Goal: Information Seeking & Learning: Understand process/instructions

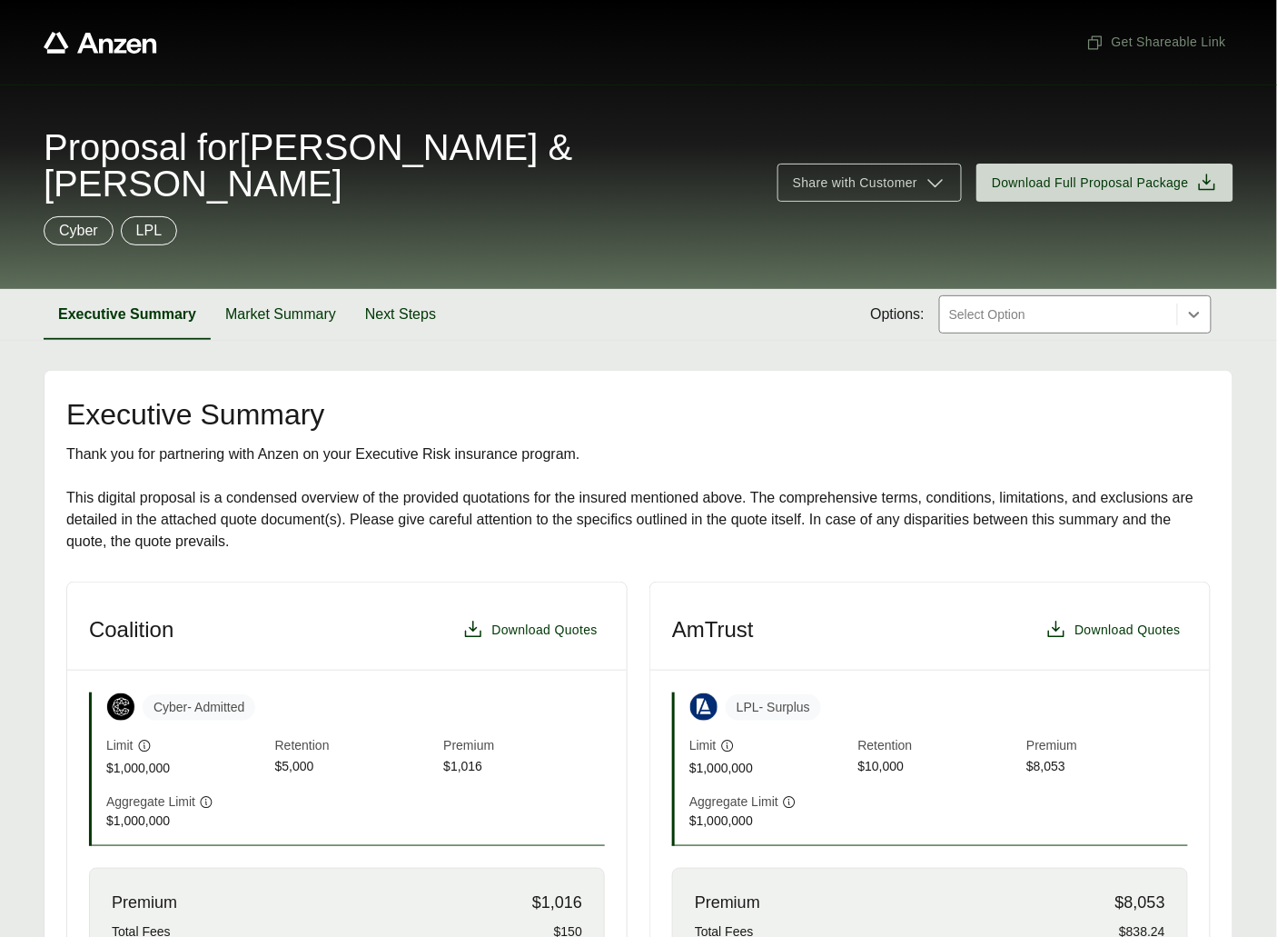
scroll to position [25, 0]
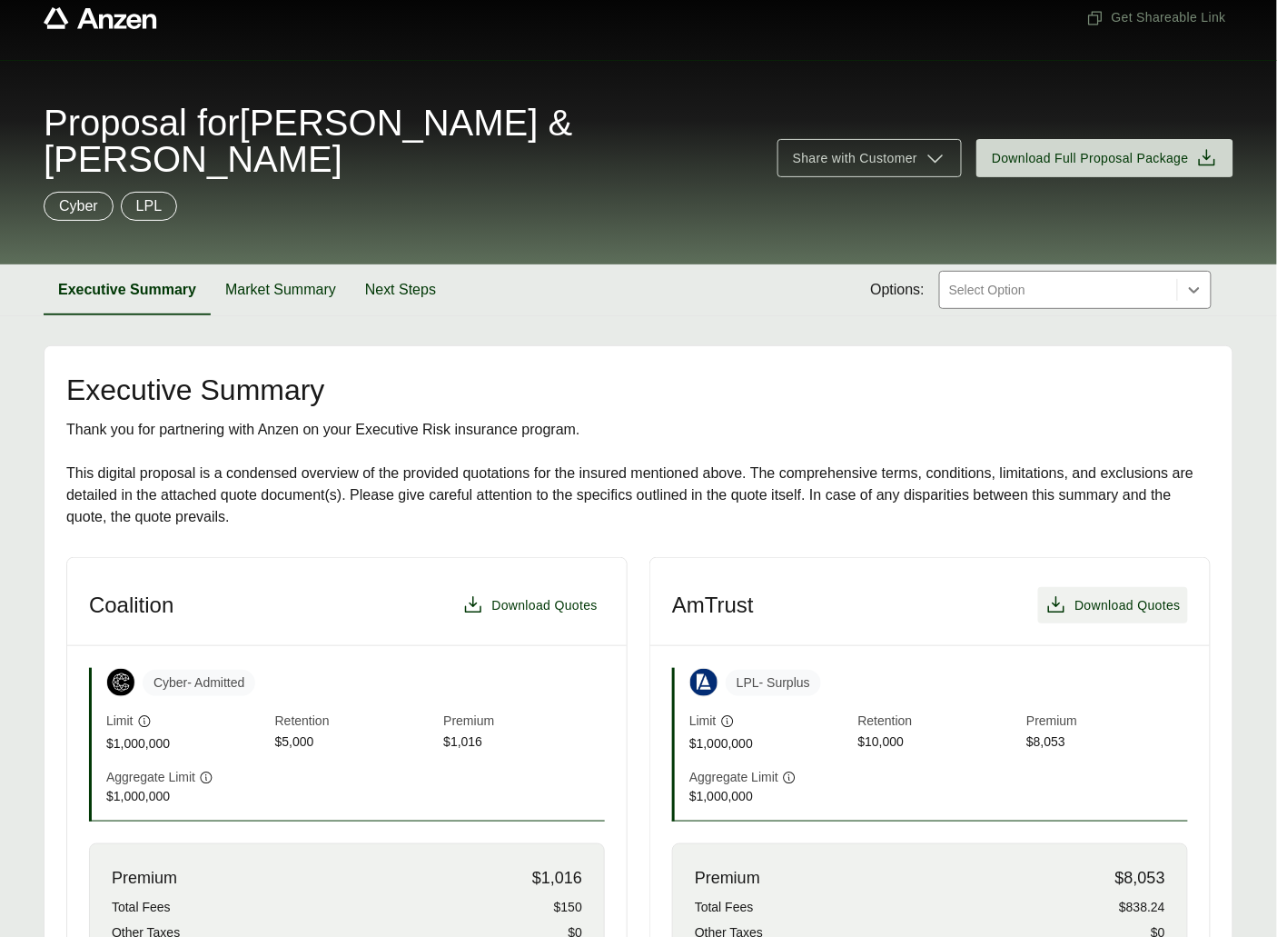
click at [1075, 596] on span "Download Quotes" at bounding box center [1128, 605] width 106 height 19
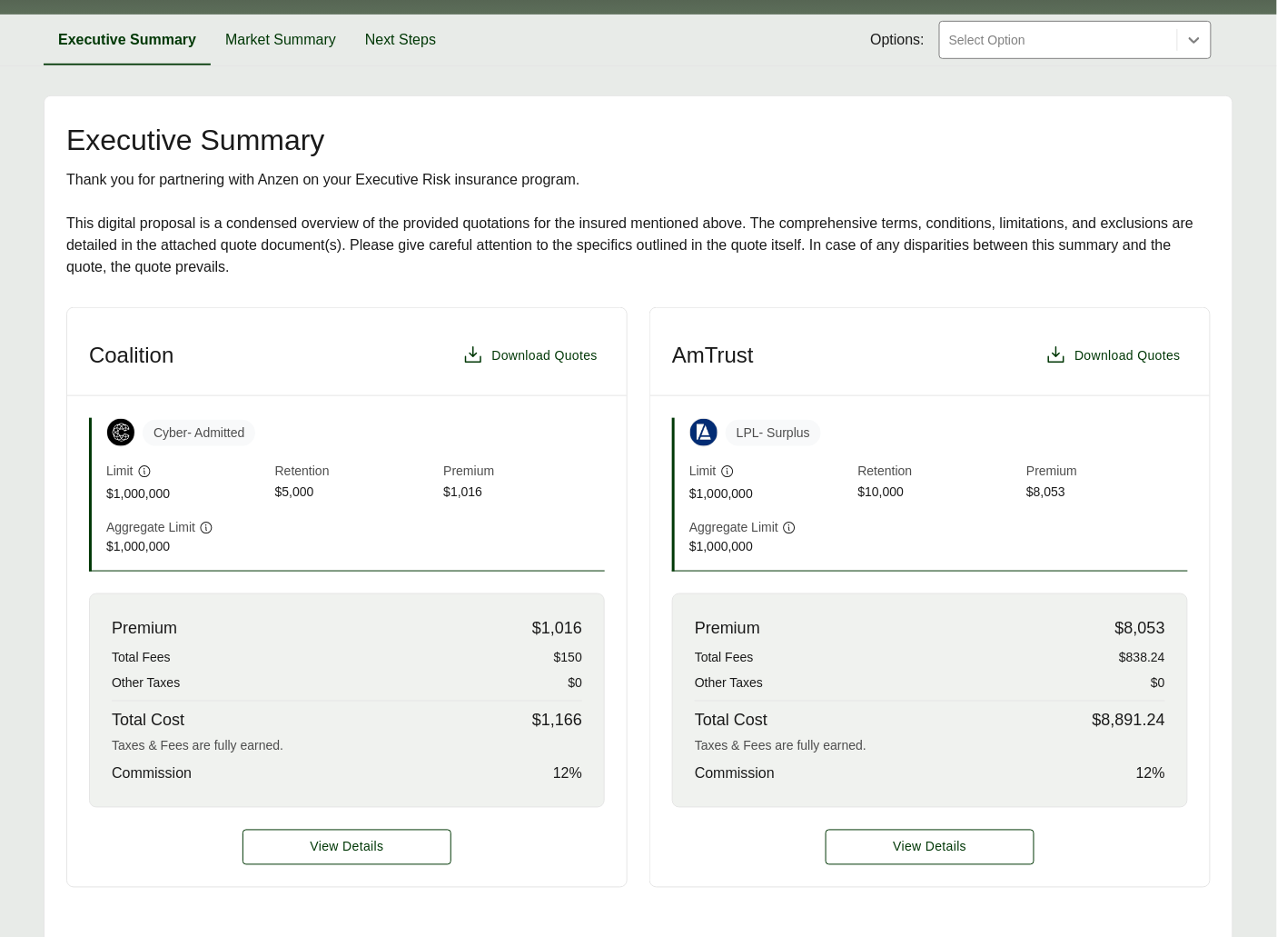
scroll to position [461, 0]
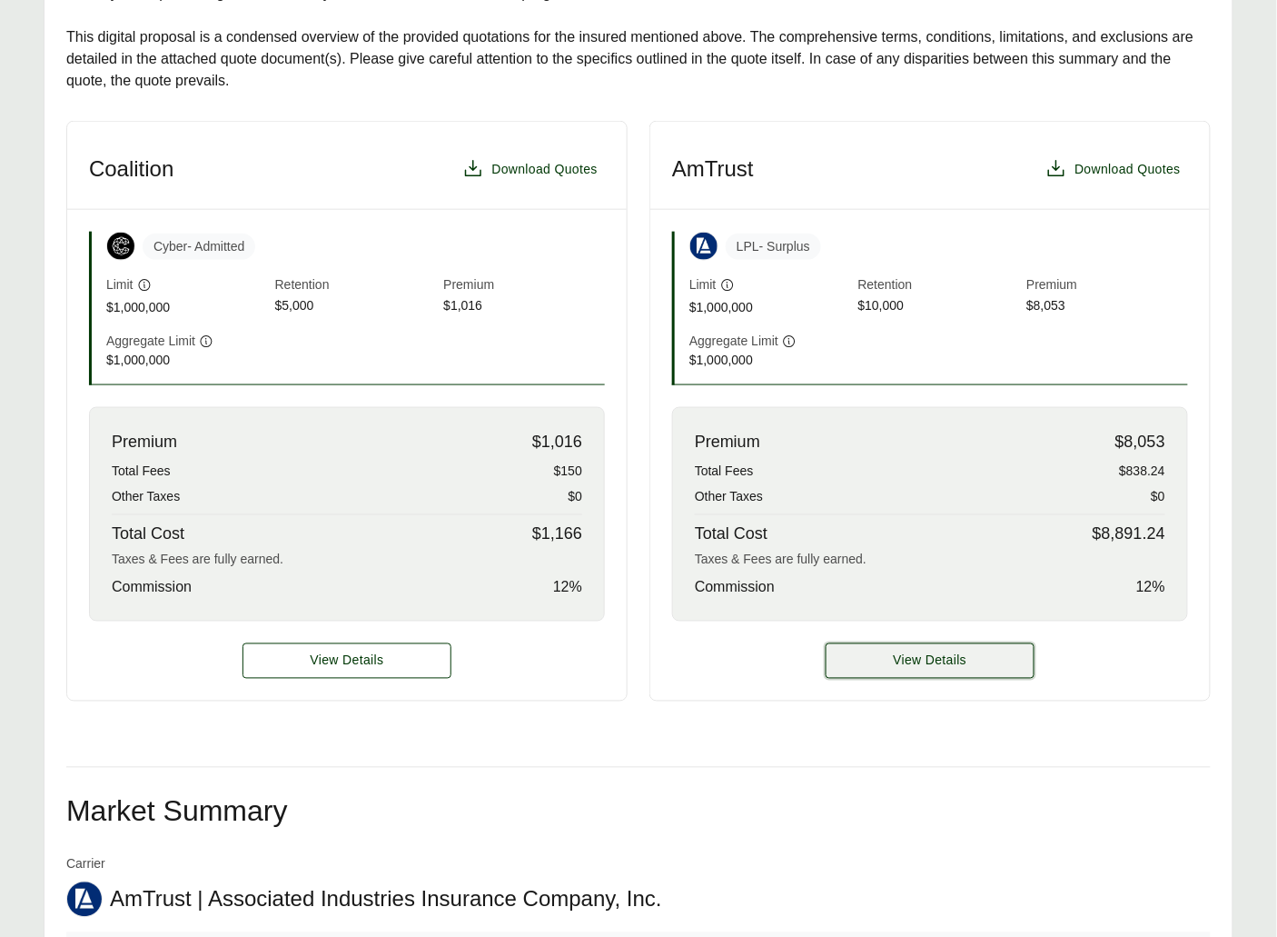
click at [853, 643] on button "View Details" at bounding box center [930, 660] width 209 height 35
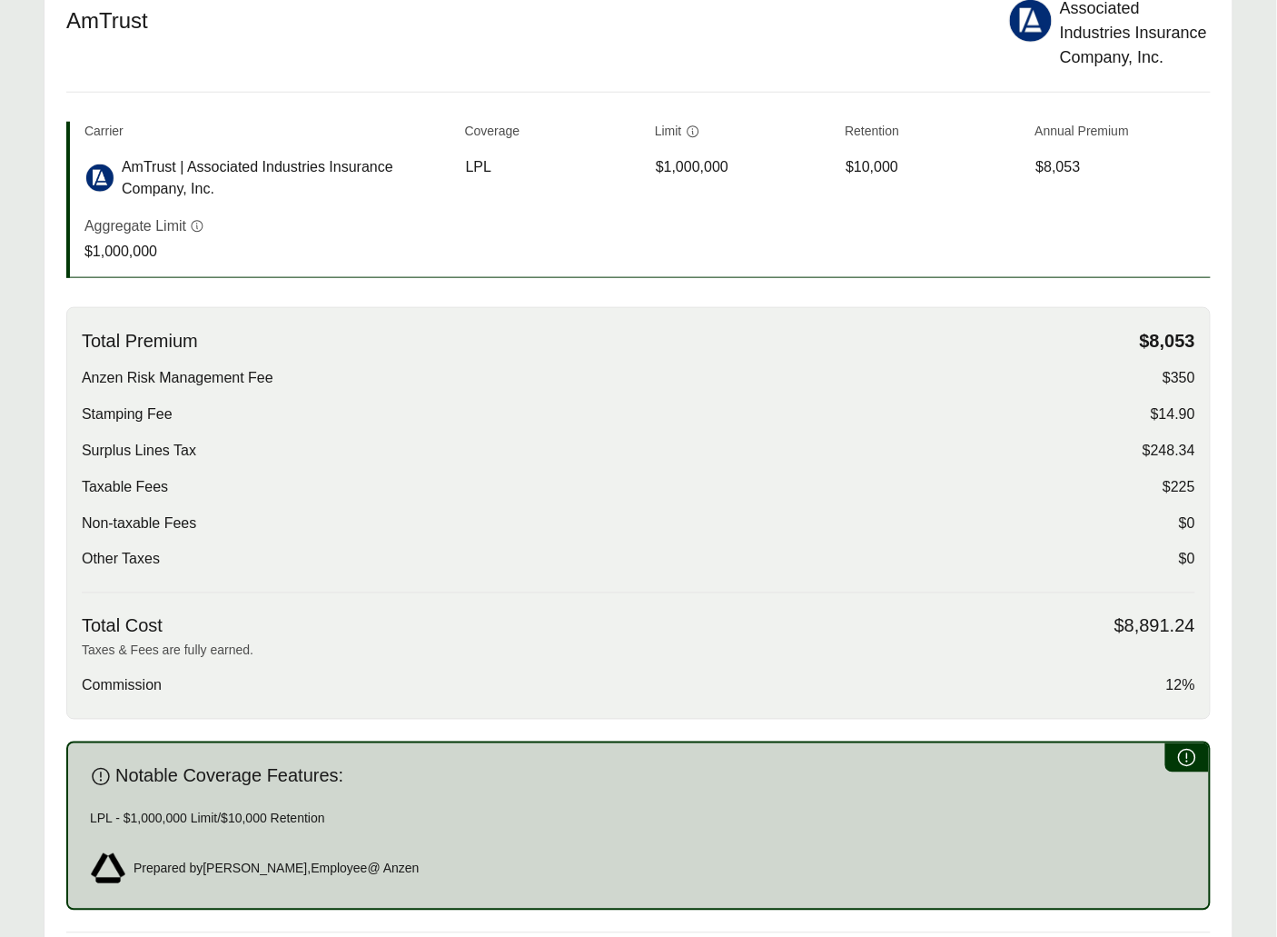
scroll to position [725, 0]
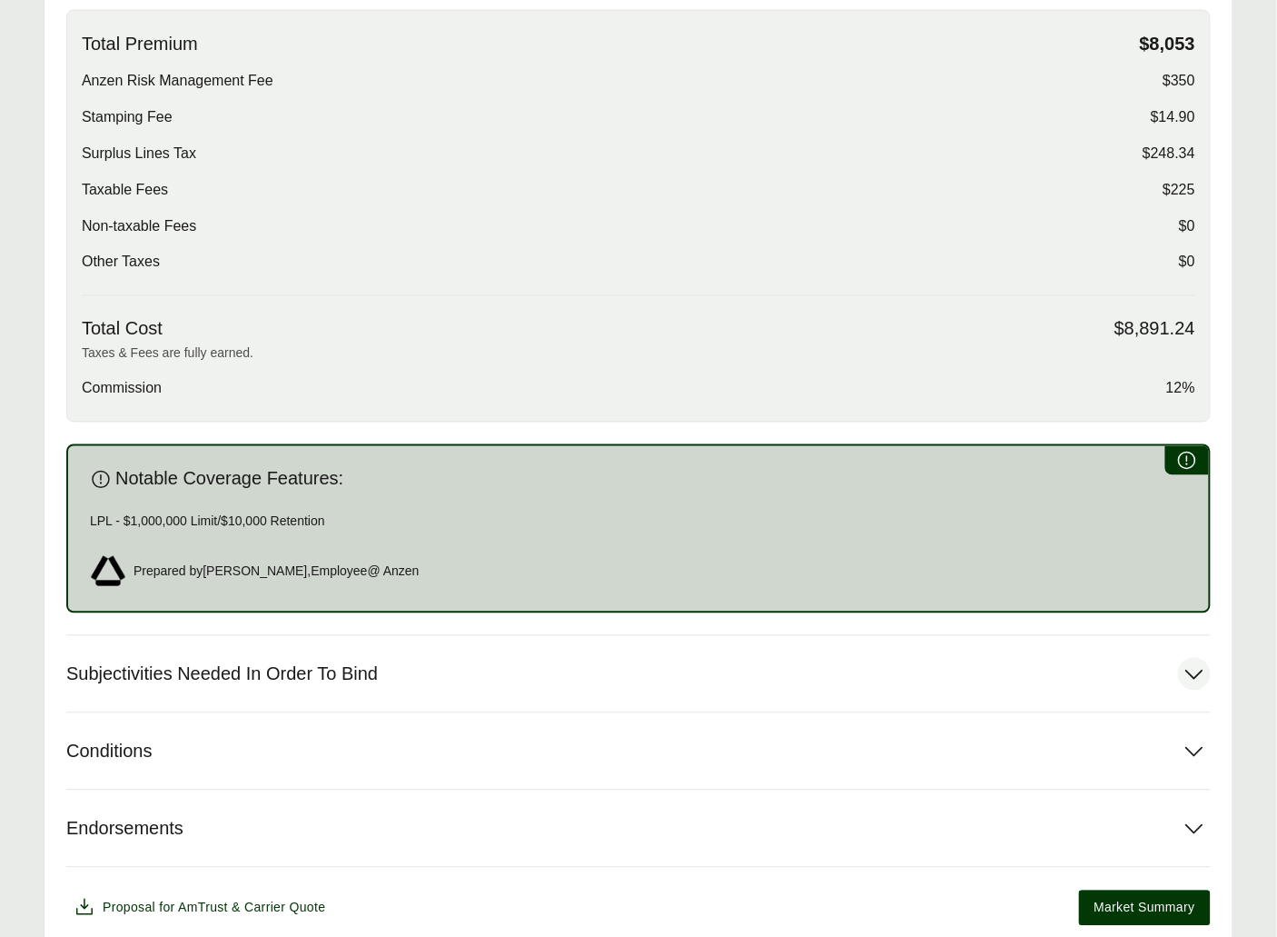
click at [266, 647] on button "Subjectivities Needed In Order To Bind" at bounding box center [638, 674] width 1145 height 76
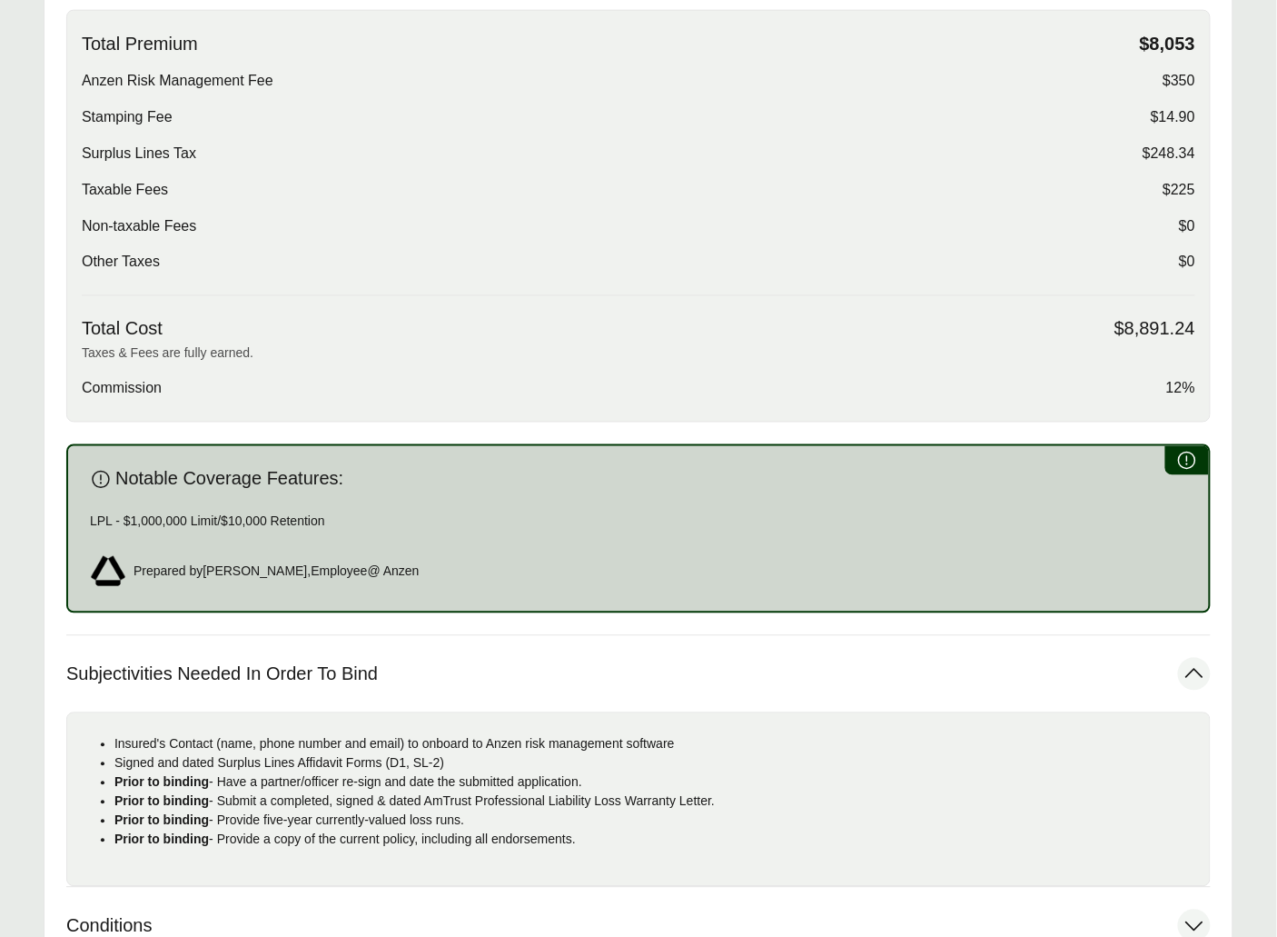
scroll to position [973, 0]
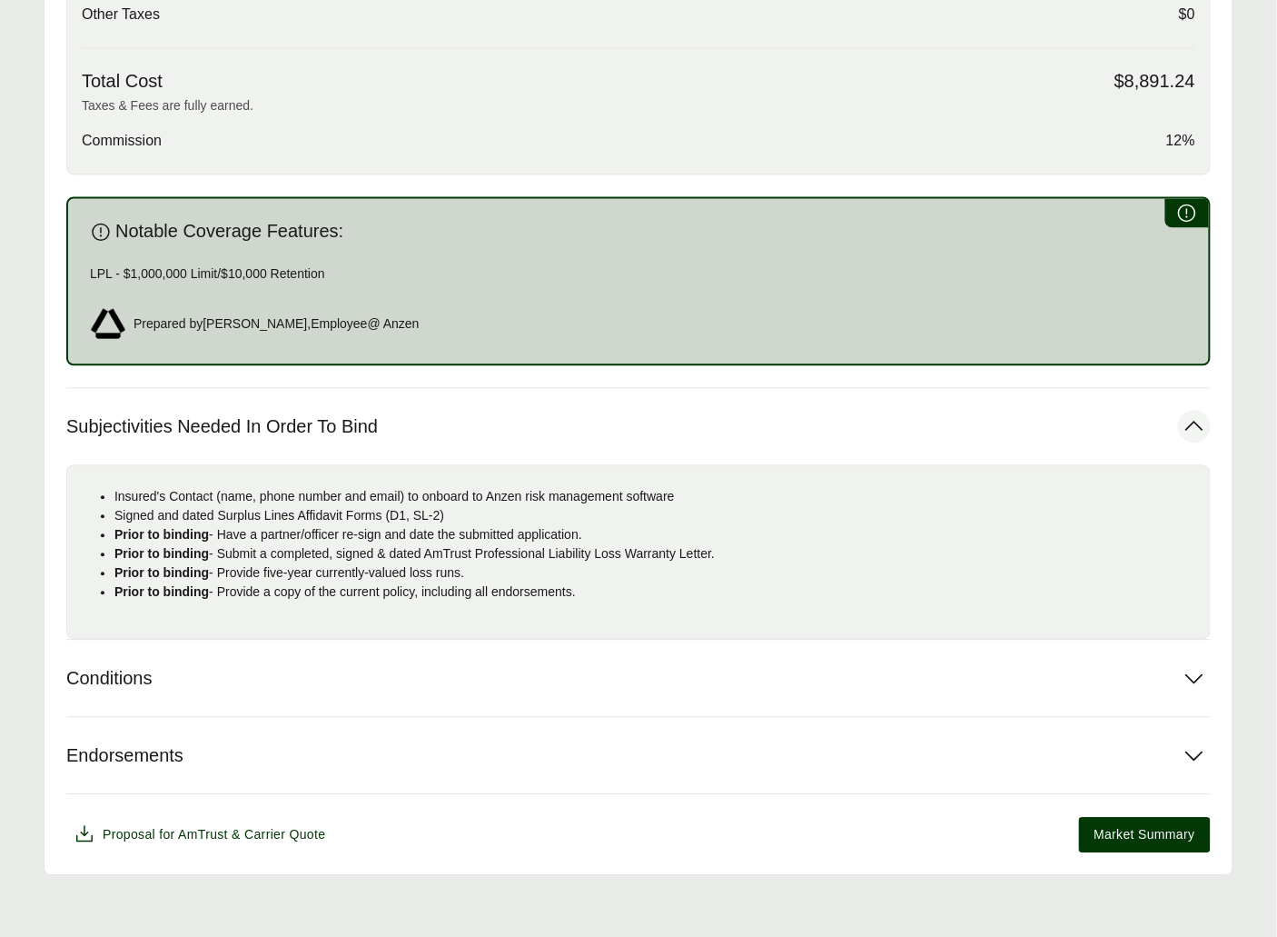
drag, startPoint x: 642, startPoint y: 587, endPoint x: 173, endPoint y: 499, distance: 476.9
click at [105, 488] on ul "Insured's Contact (name, phone number and email) to onboard to Anzen risk manag…" at bounding box center [639, 544] width 1114 height 114
copy ul "Insured's Contact (name, phone number and email) to onboard to Anzen risk manag…"
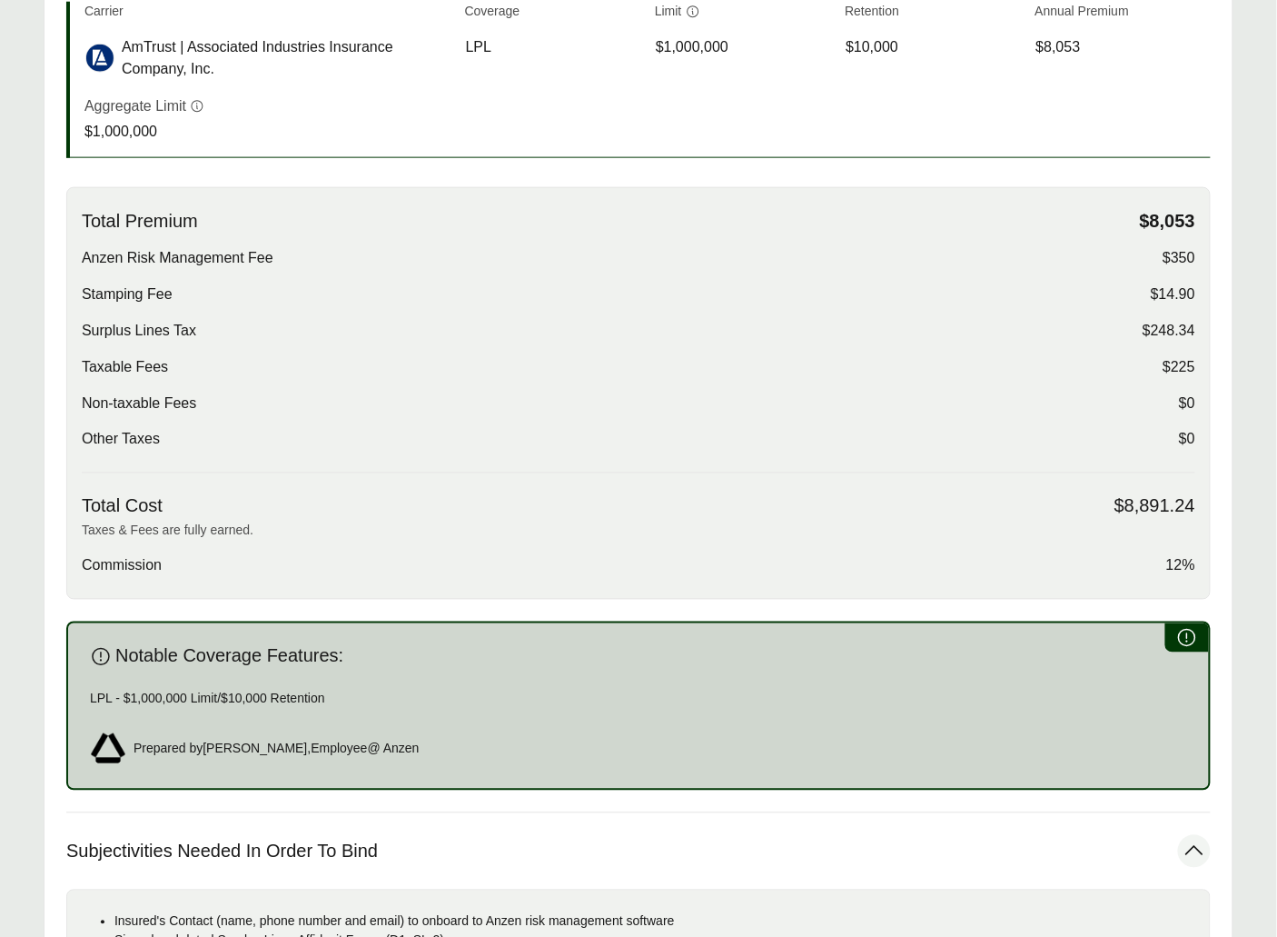
scroll to position [124, 0]
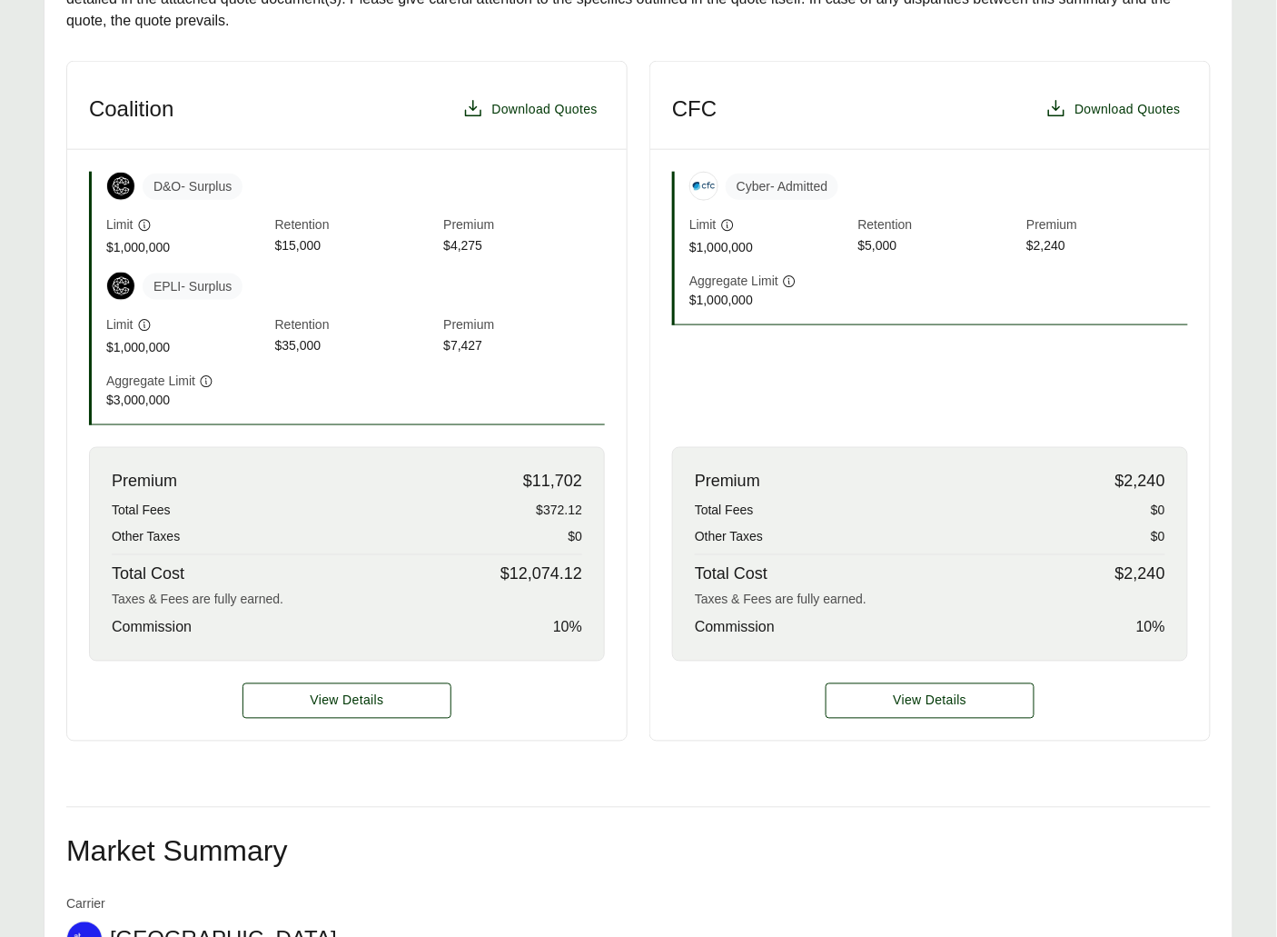
scroll to position [461, 0]
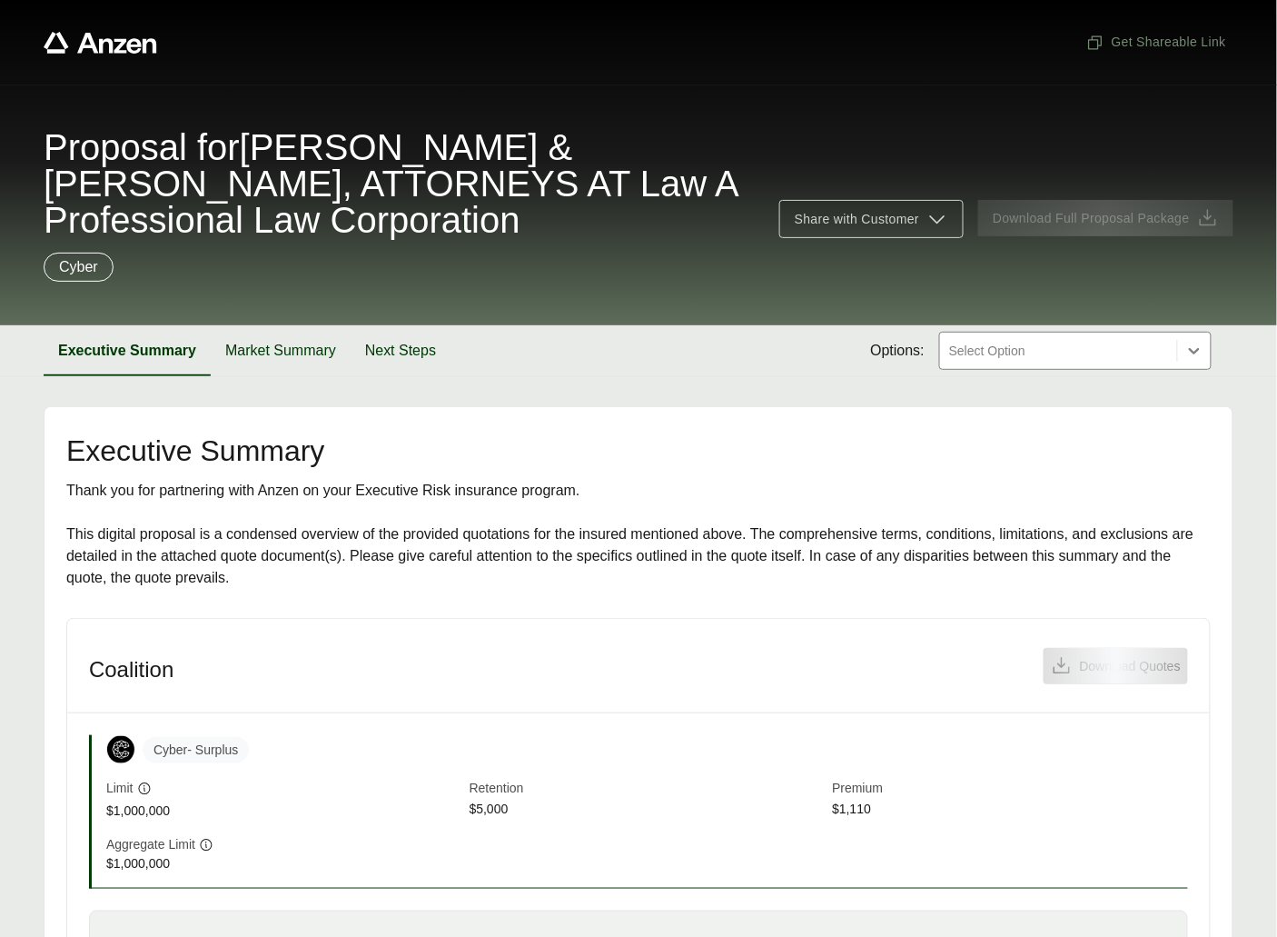
scroll to position [337, 0]
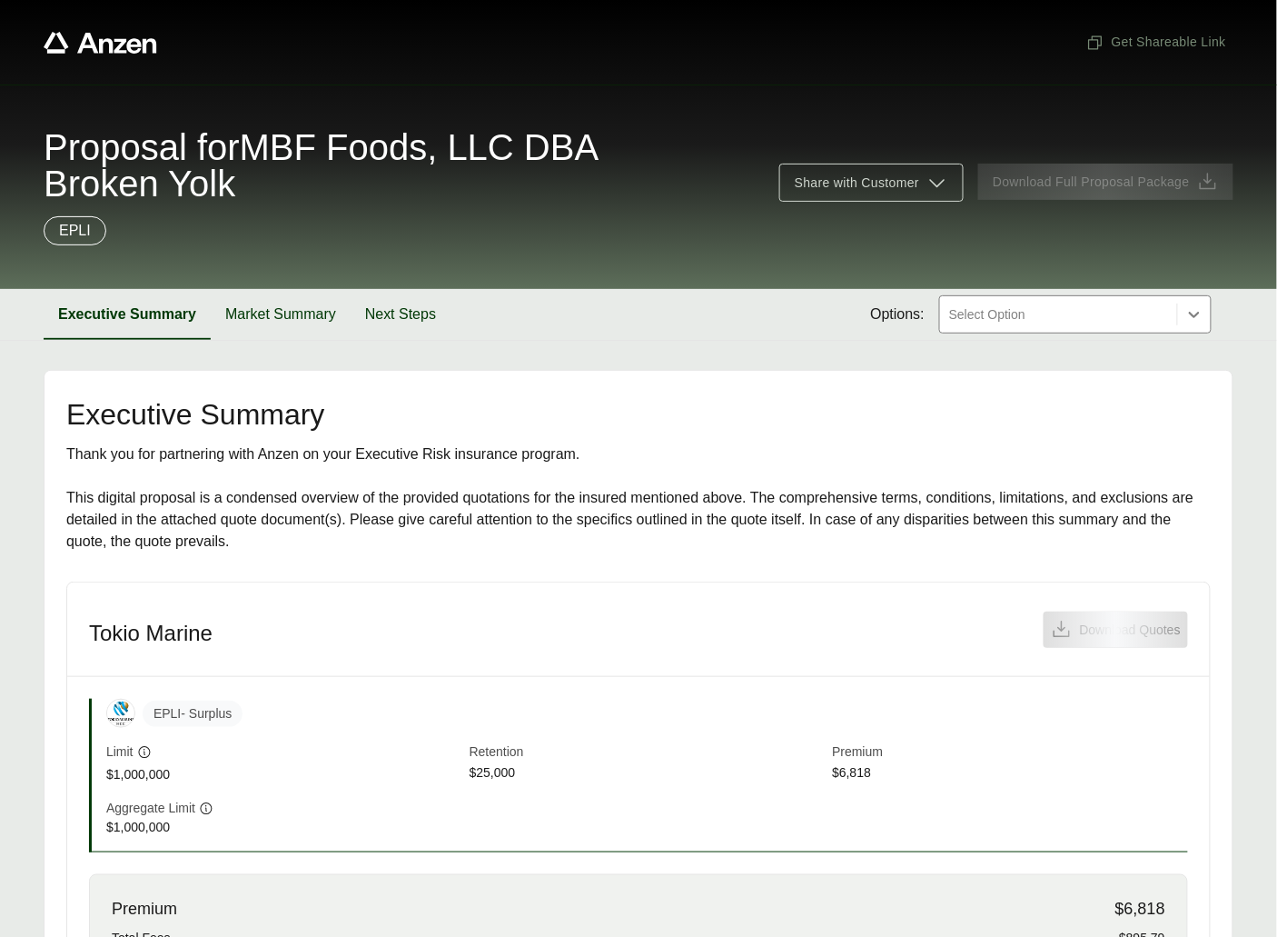
scroll to position [451, 0]
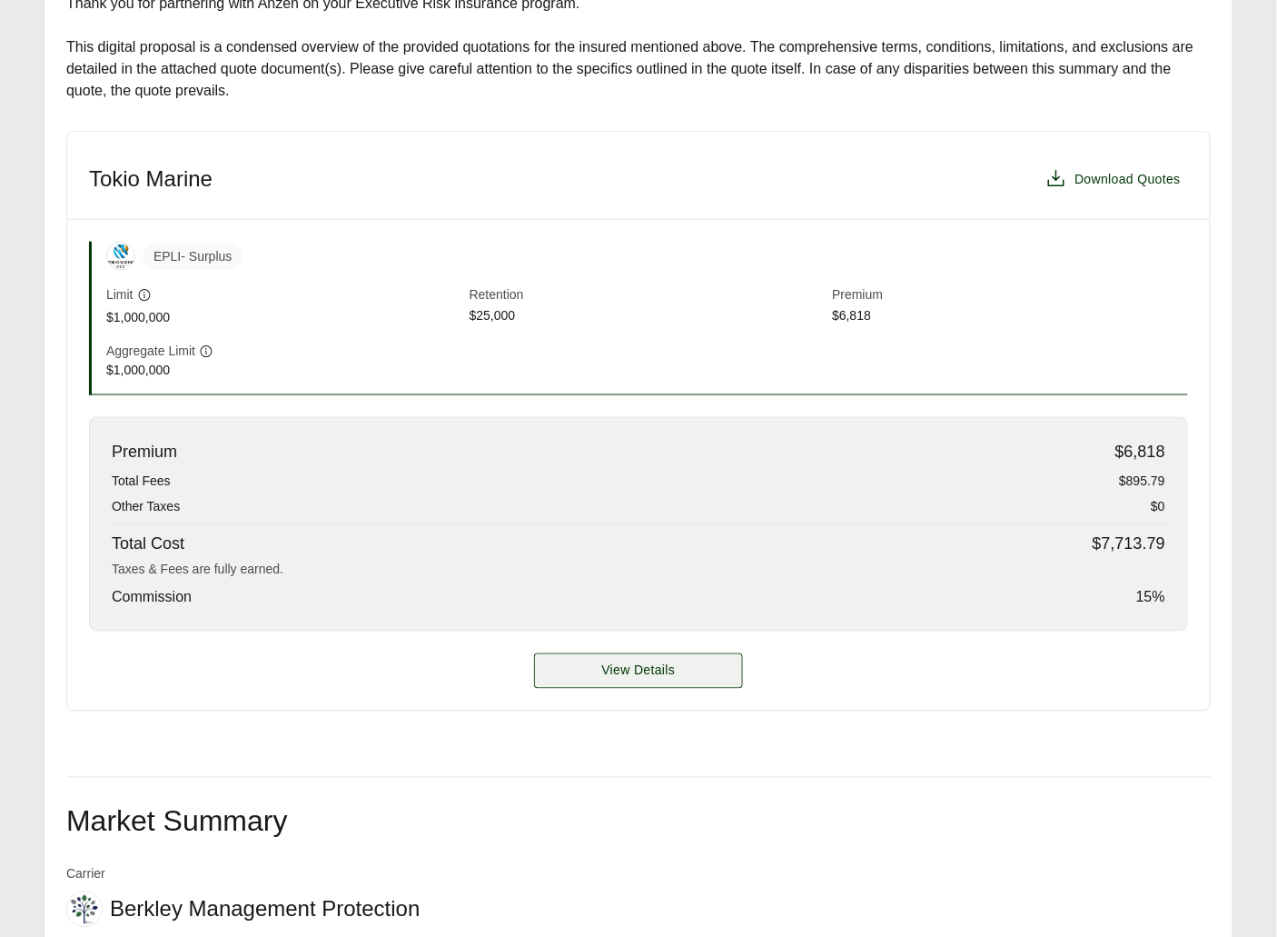
click at [629, 667] on span "View Details" at bounding box center [639, 670] width 74 height 19
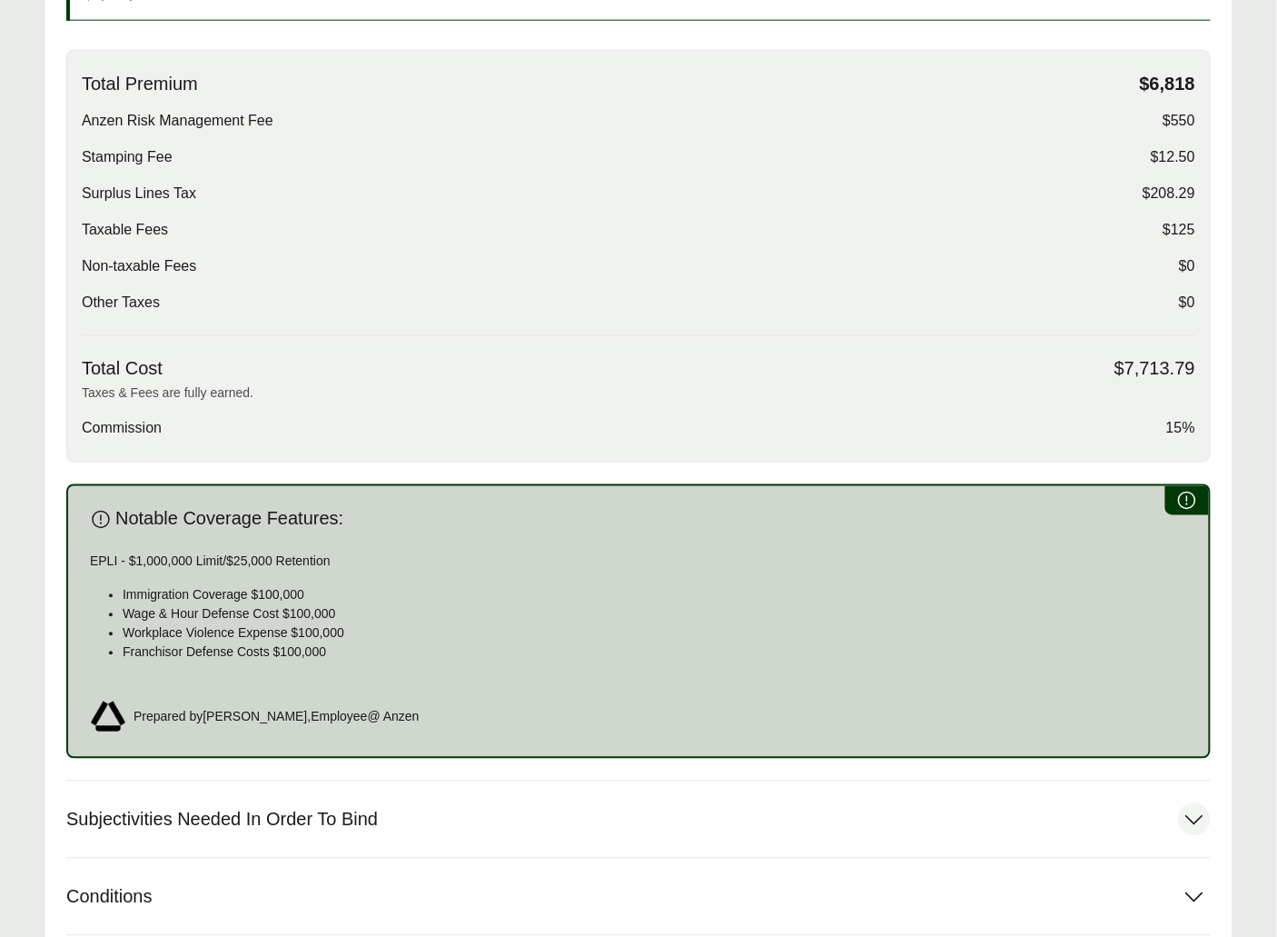
scroll to position [845, 0]
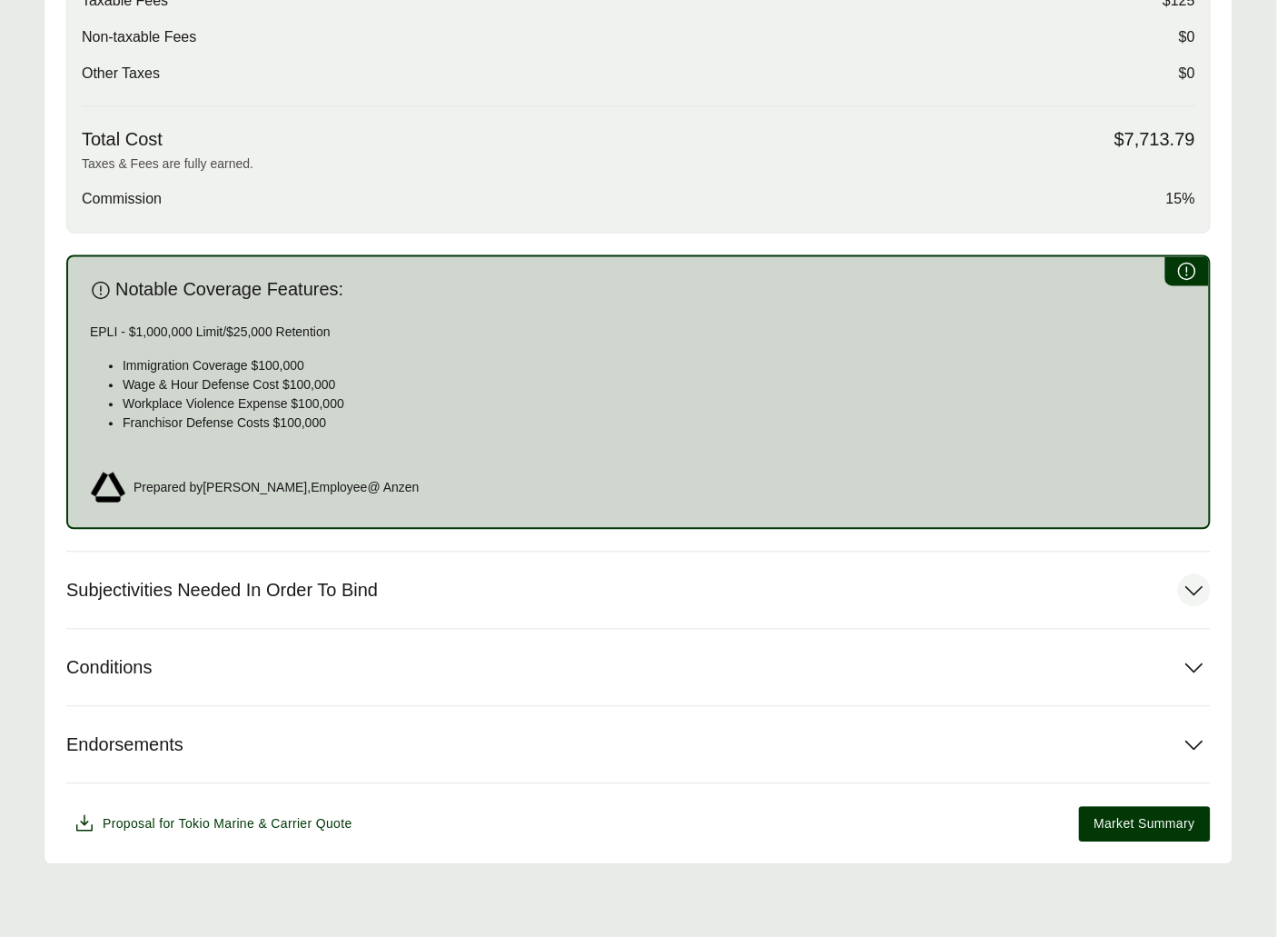
click at [340, 586] on span "Subjectivities Needed In Order To Bind" at bounding box center [222, 591] width 312 height 23
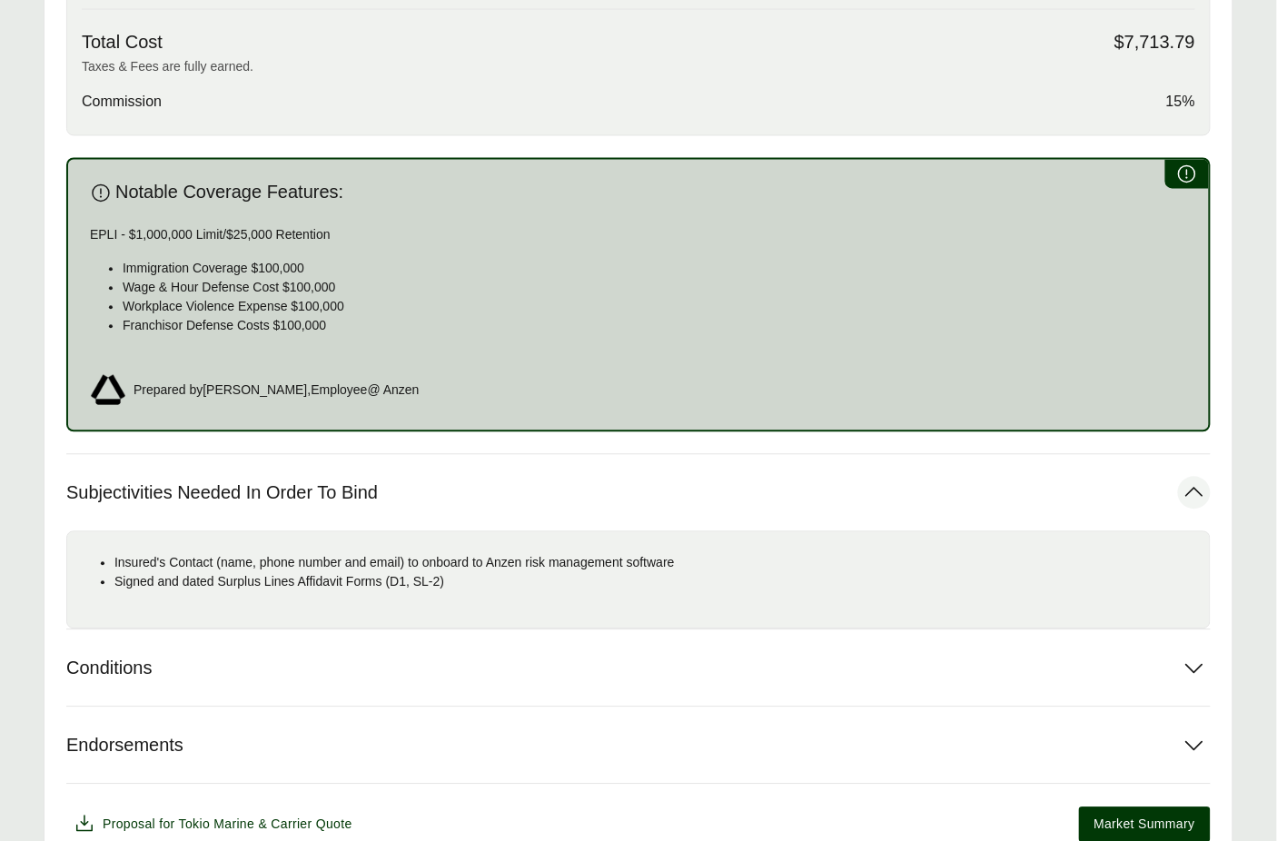
scroll to position [502, 0]
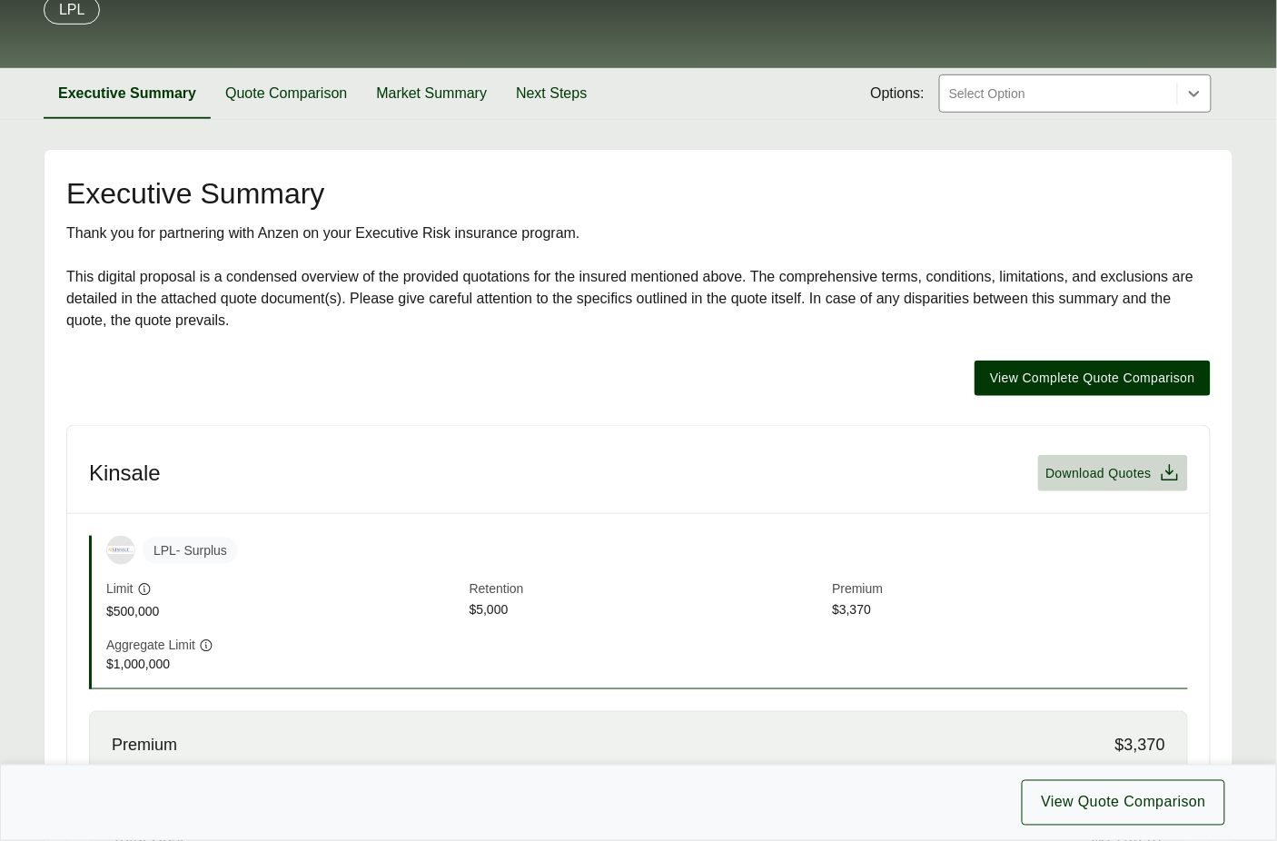
scroll to position [443, 0]
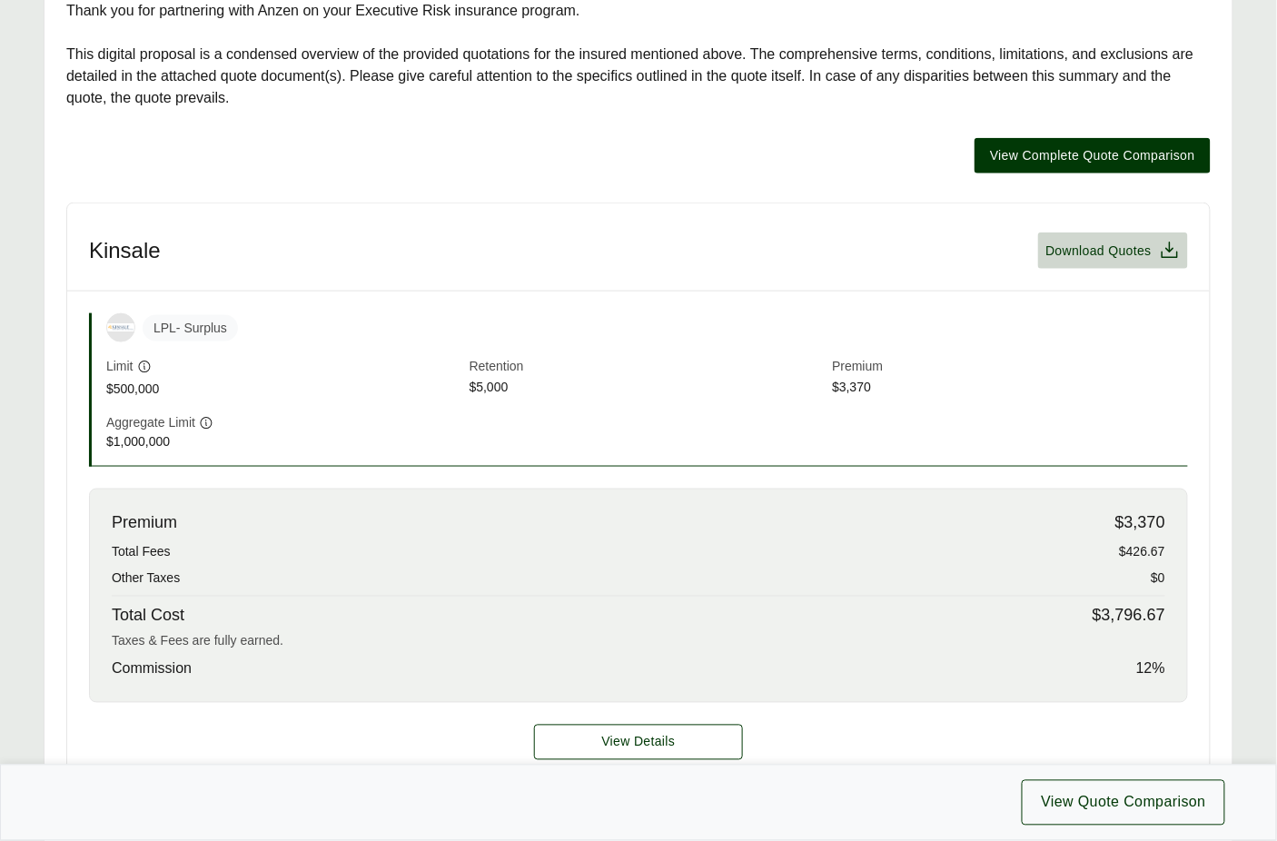
click at [586, 703] on div "View Details" at bounding box center [638, 742] width 1143 height 79
drag, startPoint x: 587, startPoint y: 700, endPoint x: 567, endPoint y: 690, distance: 22.3
click at [587, 725] on button "View Details" at bounding box center [638, 742] width 209 height 35
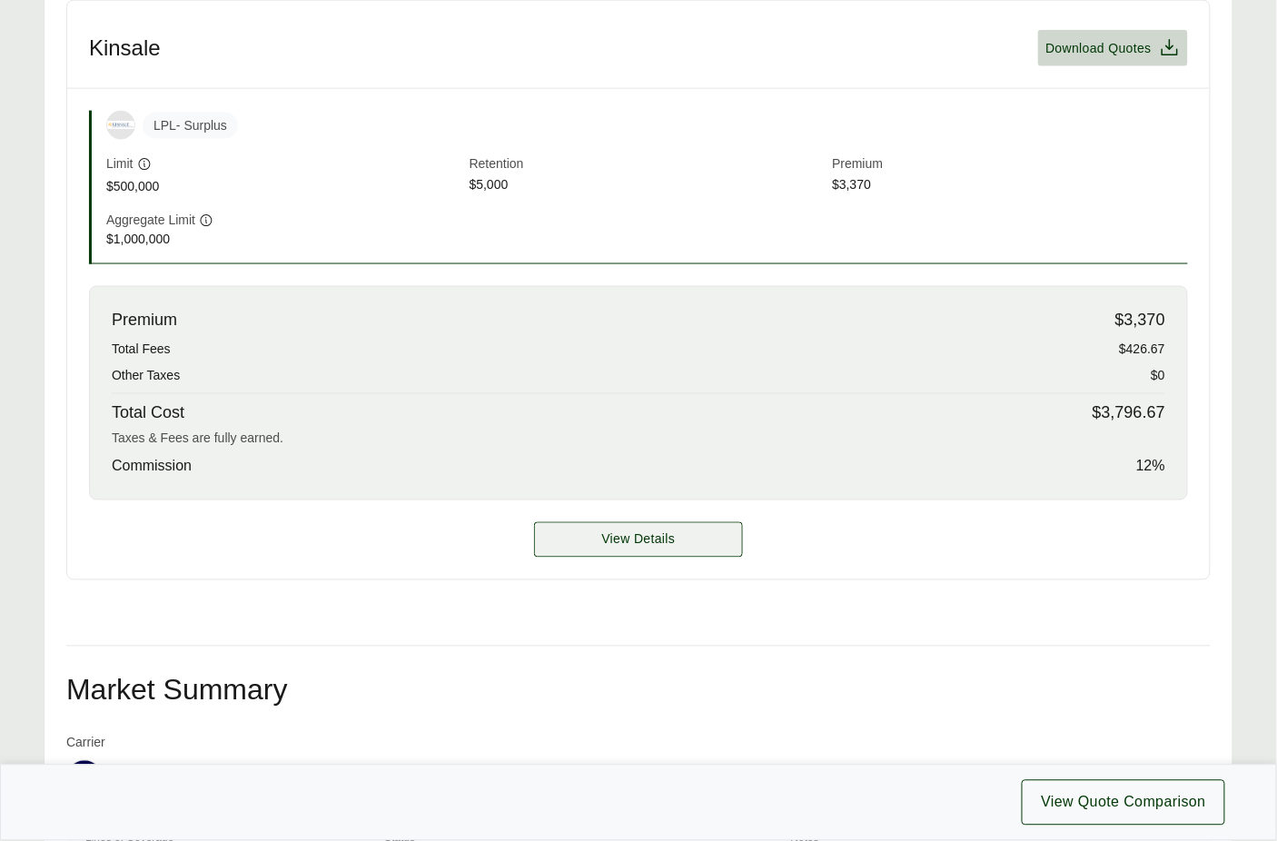
click at [669, 530] on span "View Details" at bounding box center [639, 539] width 74 height 19
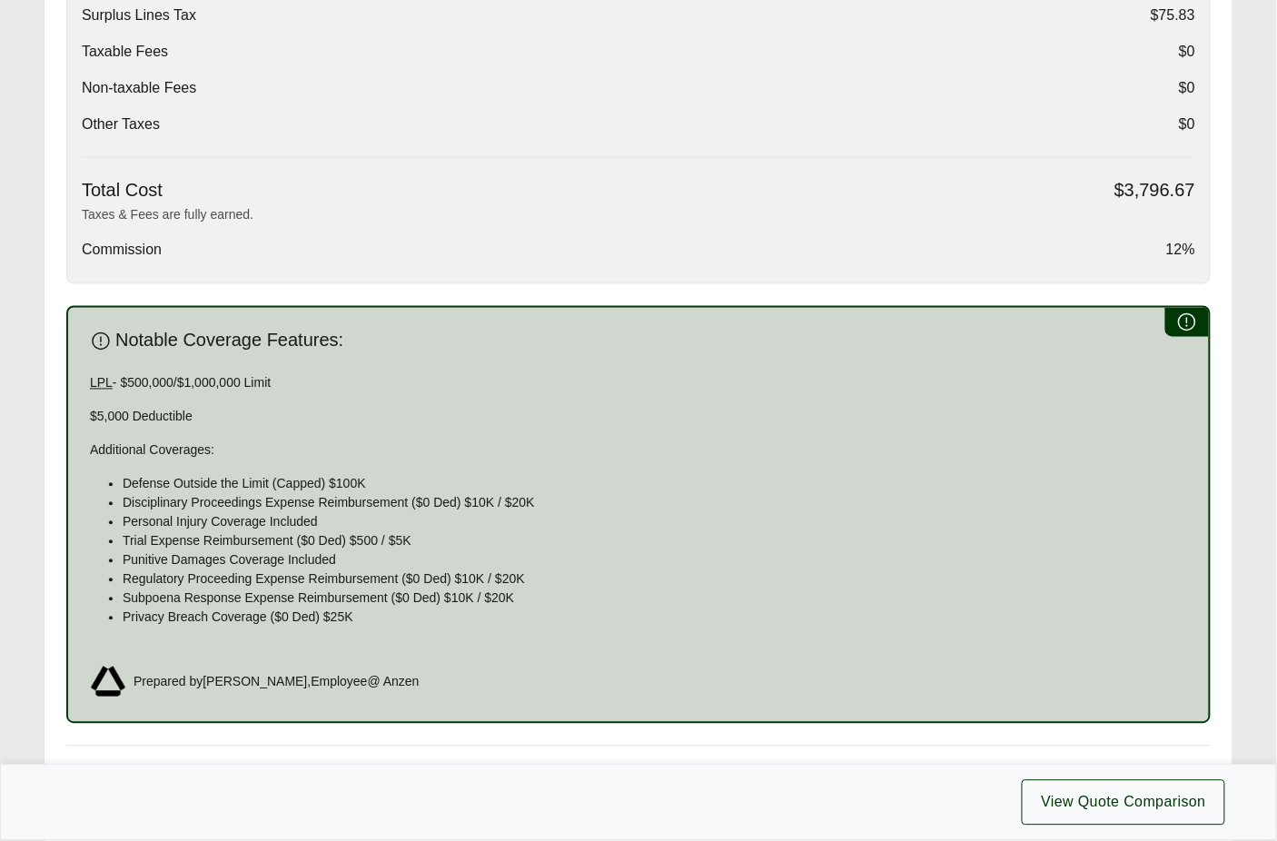
scroll to position [882, 0]
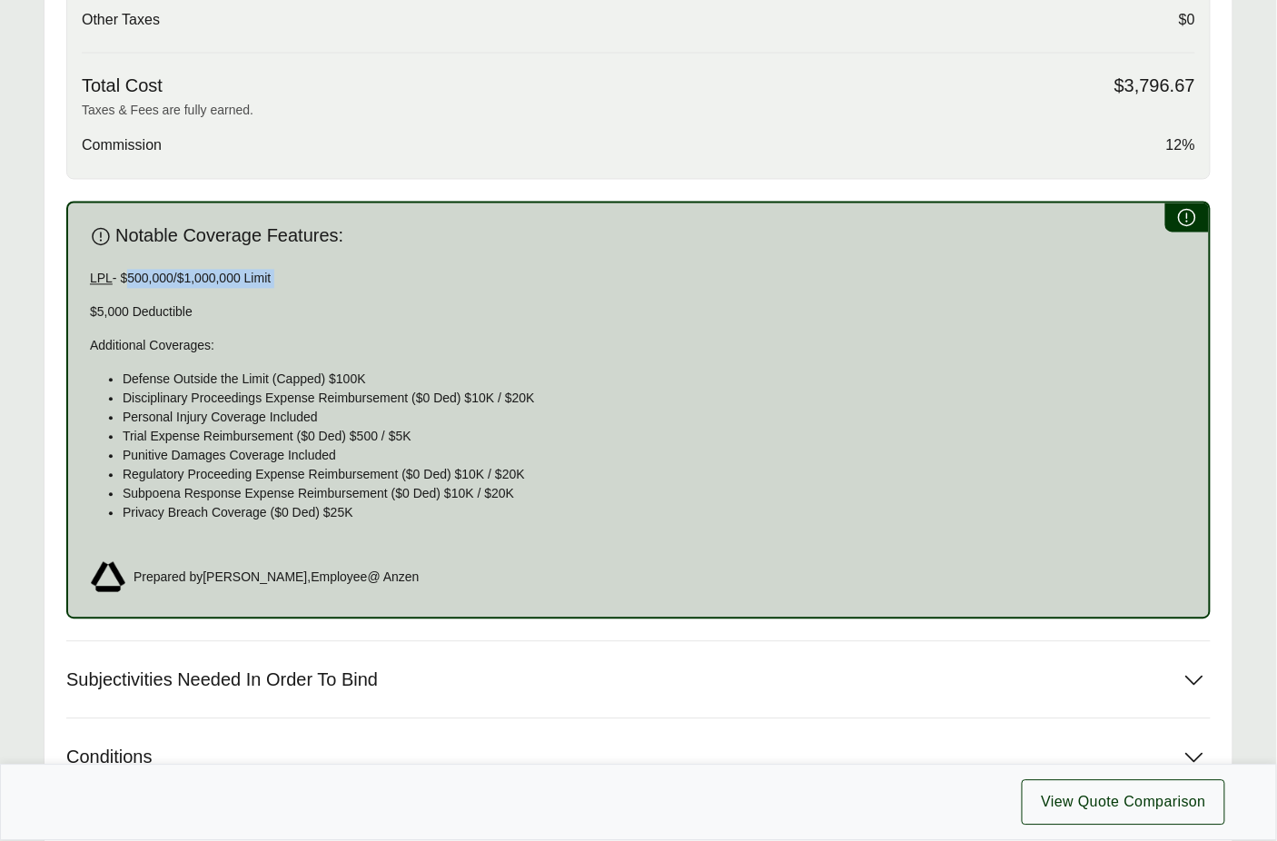
drag, startPoint x: 128, startPoint y: 243, endPoint x: 346, endPoint y: 254, distance: 218.3
click at [346, 270] on div "LPL - $500,000/$1,000,000 Limit $5,000 Deductible Additional Coverages: Defense…" at bounding box center [638, 404] width 1097 height 268
copy p "$500,000/$1,000,000 Limit"
click at [258, 669] on span "Subjectivities Needed In Order To Bind" at bounding box center [222, 680] width 312 height 23
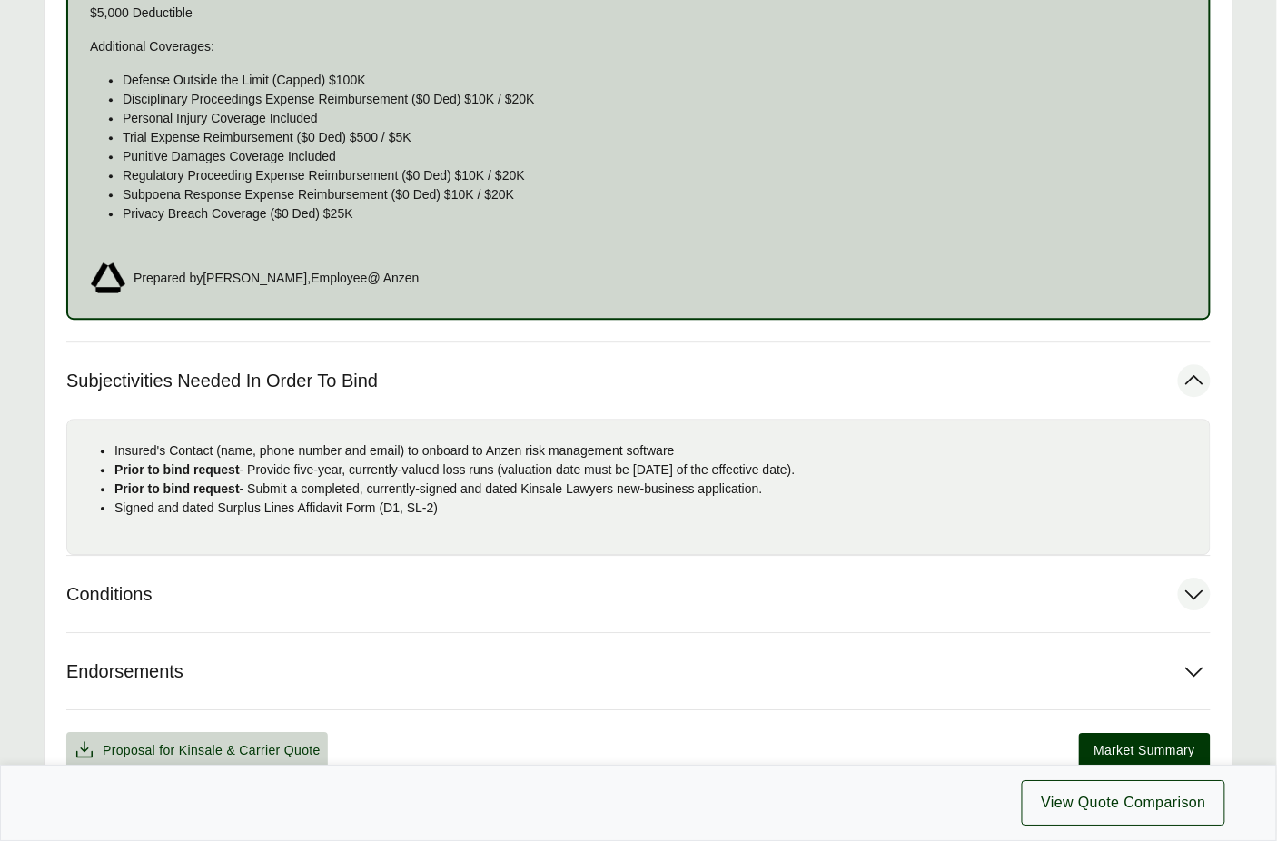
scroll to position [1274, 0]
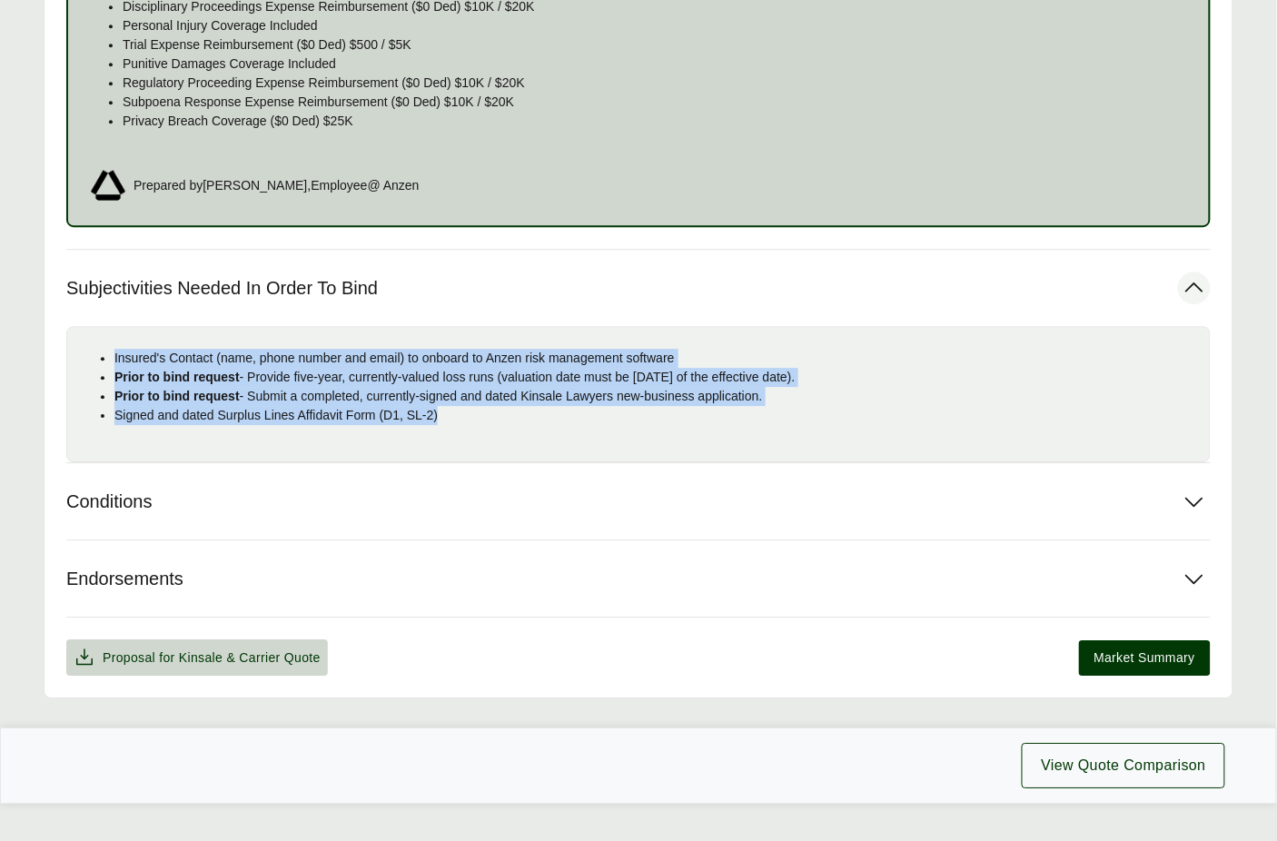
drag, startPoint x: 465, startPoint y: 390, endPoint x: 113, endPoint y: 325, distance: 358.3
click at [113, 326] on div "Insured's Contact (name, phone number and email) to onboard to Anzen risk manag…" at bounding box center [638, 394] width 1145 height 136
copy ul "Insured's Contact (name, phone number and email) to onboard to Anzen risk manag…"
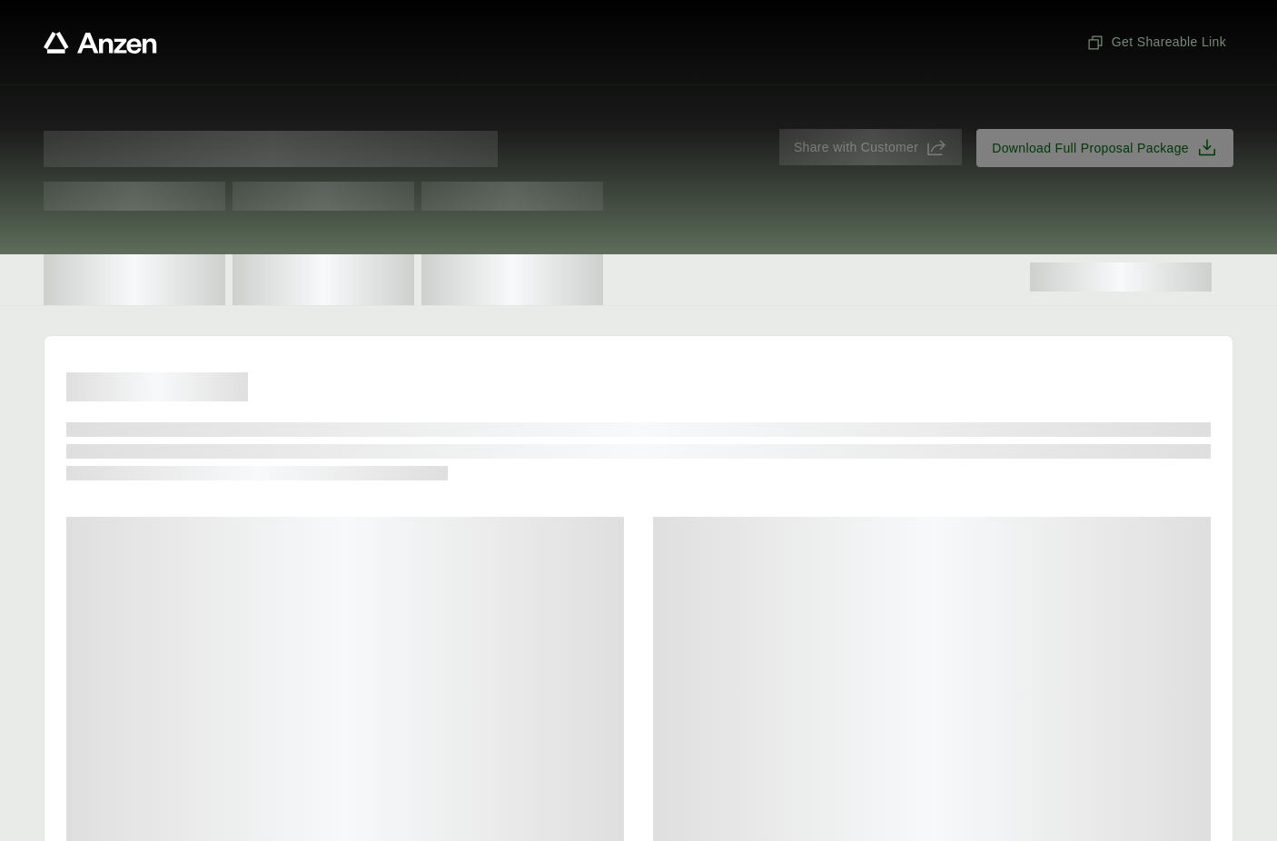
scroll to position [175, 0]
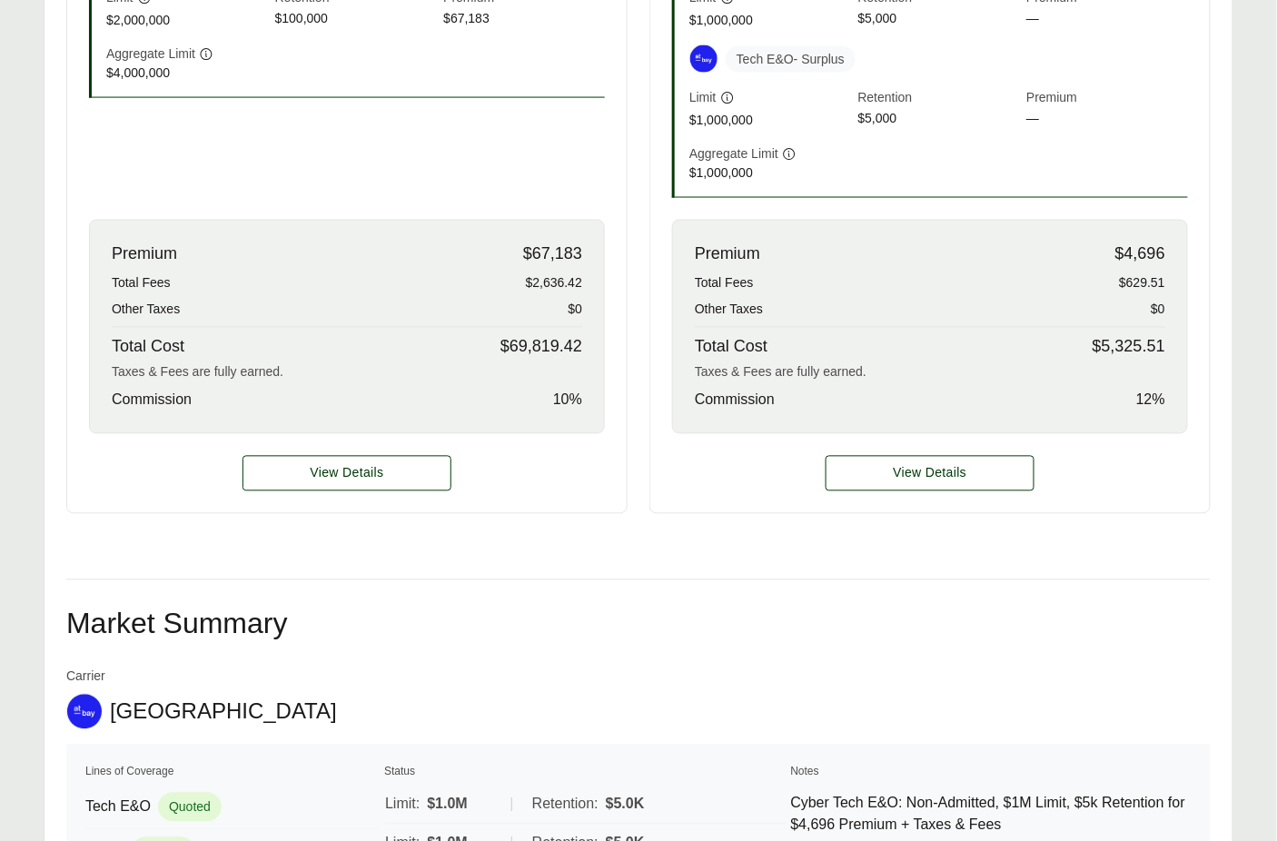
scroll to position [1090, 0]
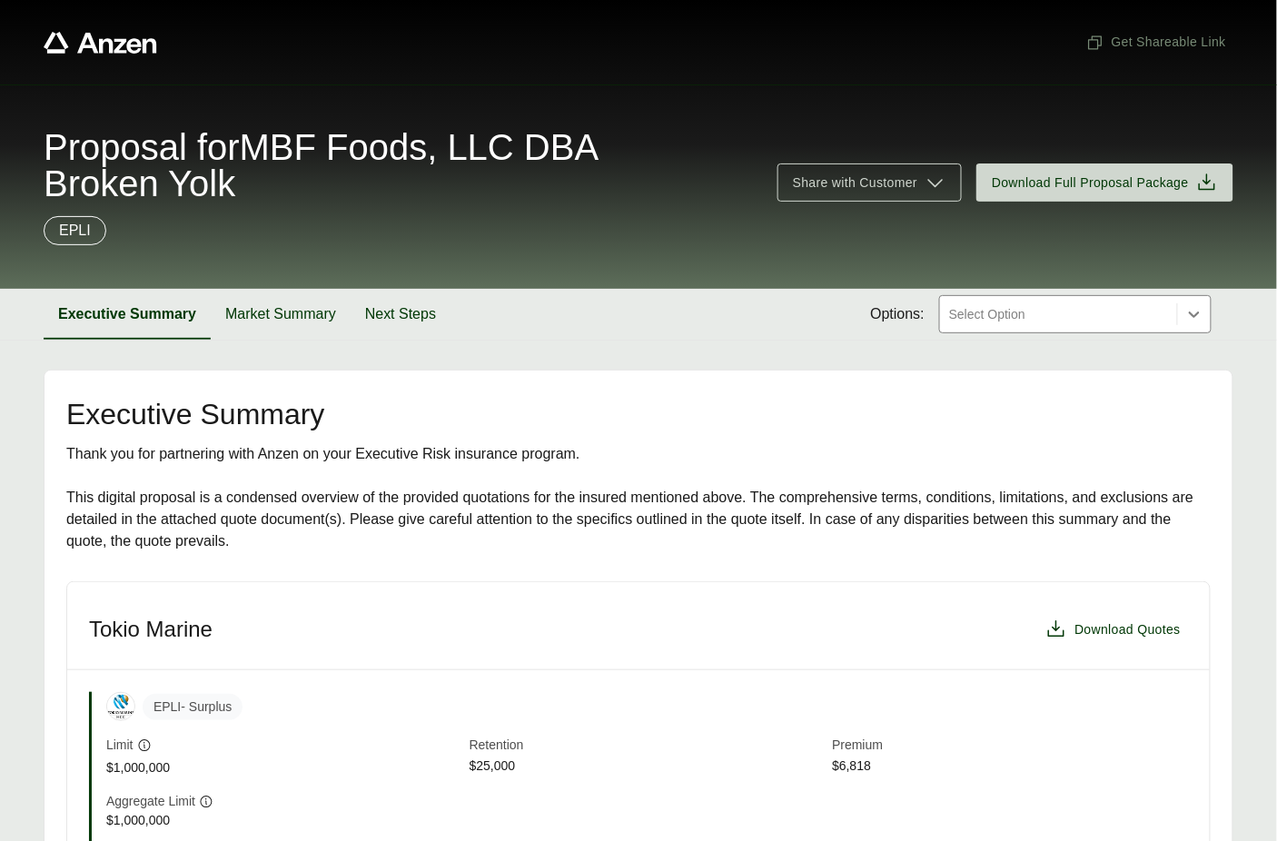
scroll to position [254, 0]
